Goal: Information Seeking & Learning: Learn about a topic

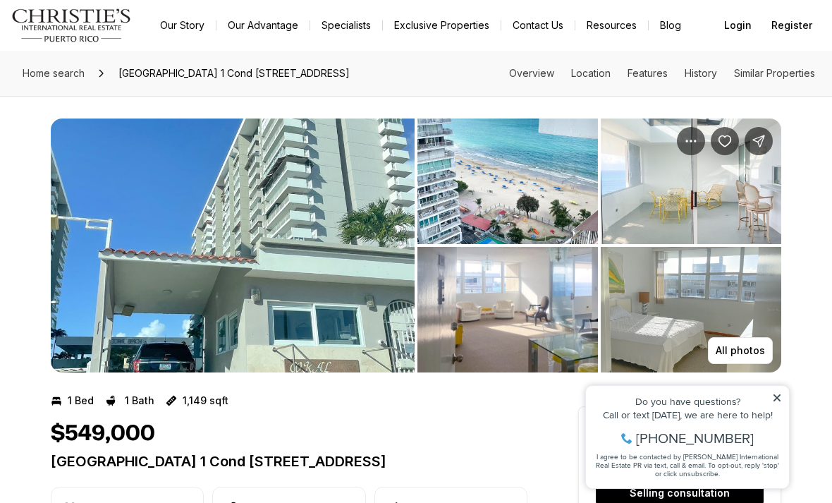
click at [333, 315] on img "View image gallery" at bounding box center [233, 246] width 364 height 254
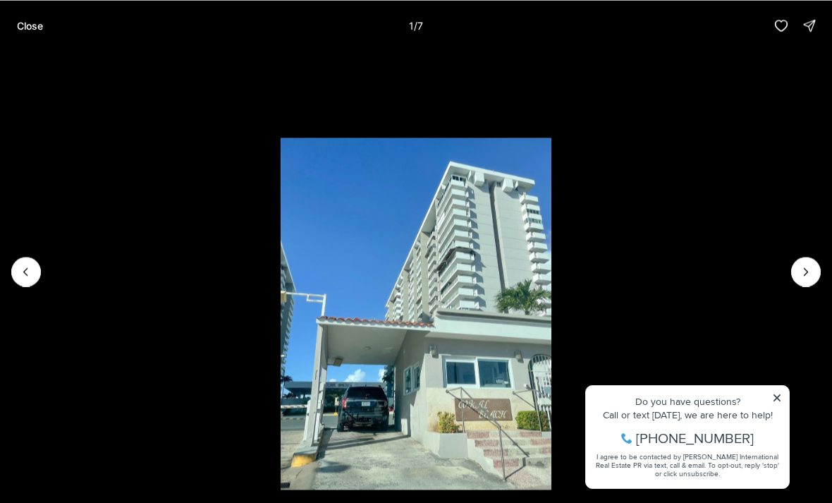
click at [807, 265] on icon "Next slide" at bounding box center [806, 272] width 14 height 14
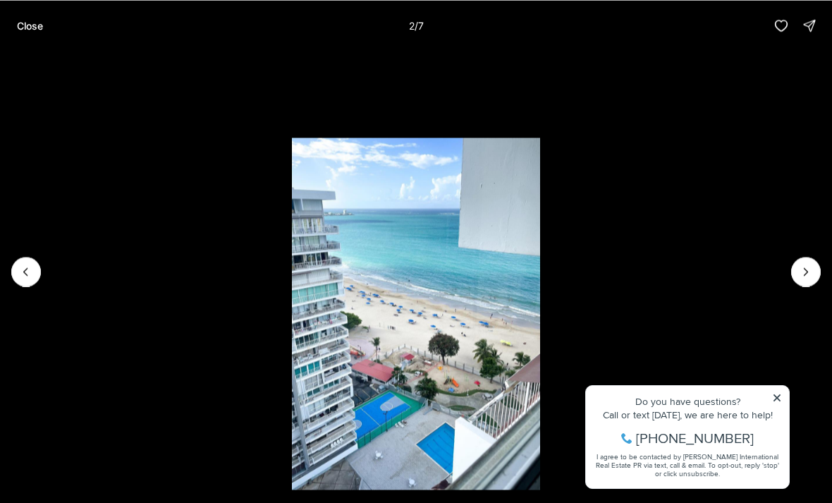
click at [811, 275] on icon "Next slide" at bounding box center [806, 272] width 14 height 14
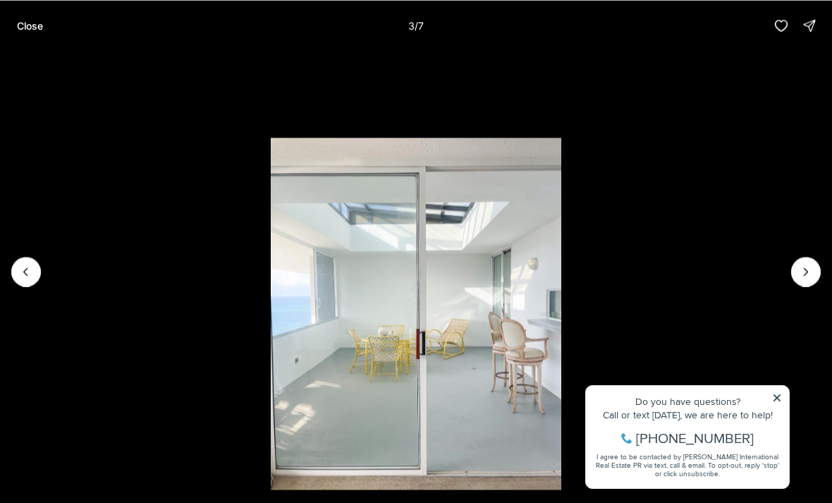
click at [806, 271] on icon "Next slide" at bounding box center [806, 272] width 14 height 14
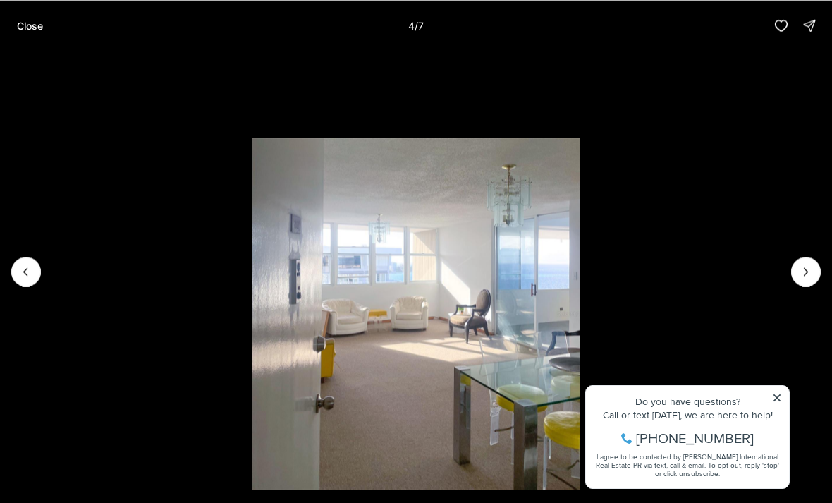
click at [810, 272] on icon "Next slide" at bounding box center [806, 272] width 14 height 14
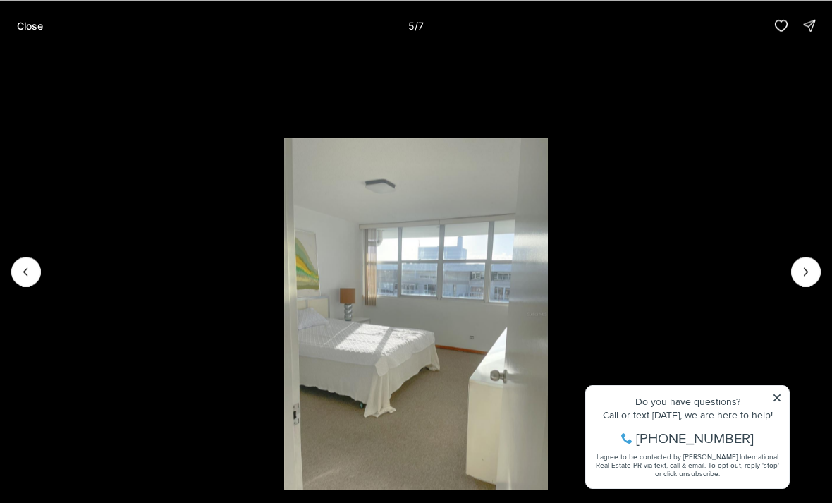
click at [809, 274] on icon "Next slide" at bounding box center [806, 272] width 14 height 14
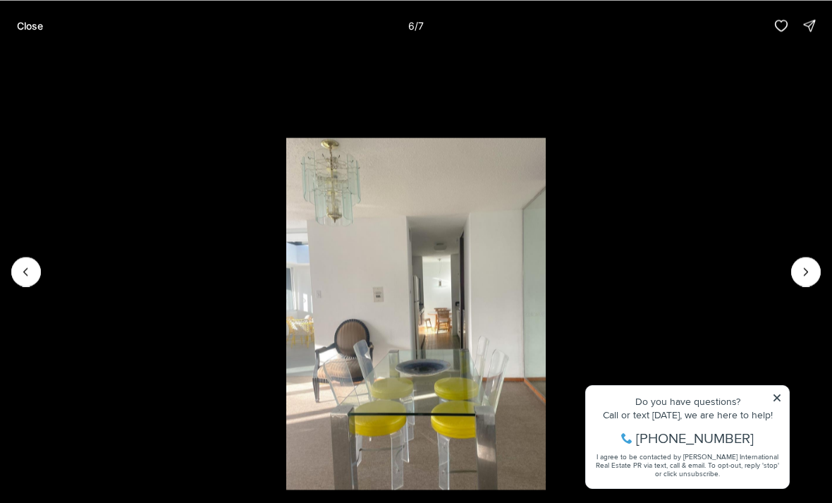
click at [807, 274] on icon "Next slide" at bounding box center [806, 272] width 14 height 14
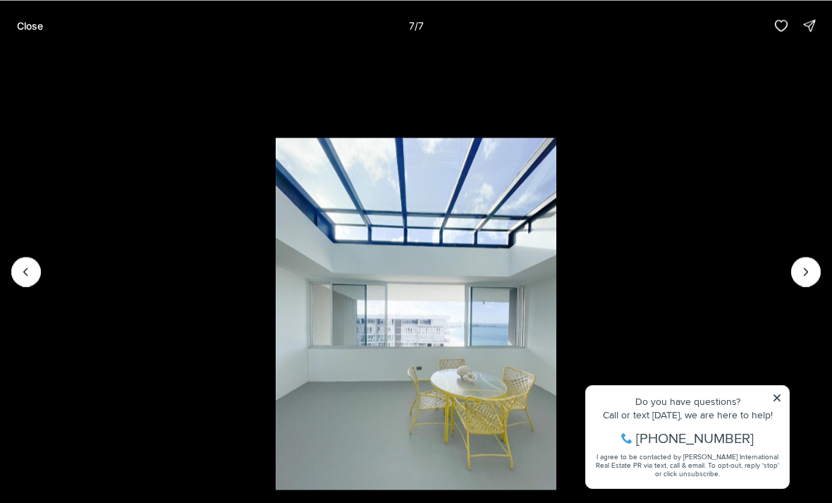
click at [811, 273] on div at bounding box center [807, 272] width 30 height 30
click at [808, 273] on div at bounding box center [807, 272] width 30 height 30
click at [813, 272] on div at bounding box center [807, 272] width 30 height 30
click at [812, 272] on div at bounding box center [807, 272] width 30 height 30
click at [40, 21] on p "Close" at bounding box center [30, 25] width 26 height 11
